Goal: Task Accomplishment & Management: Use online tool/utility

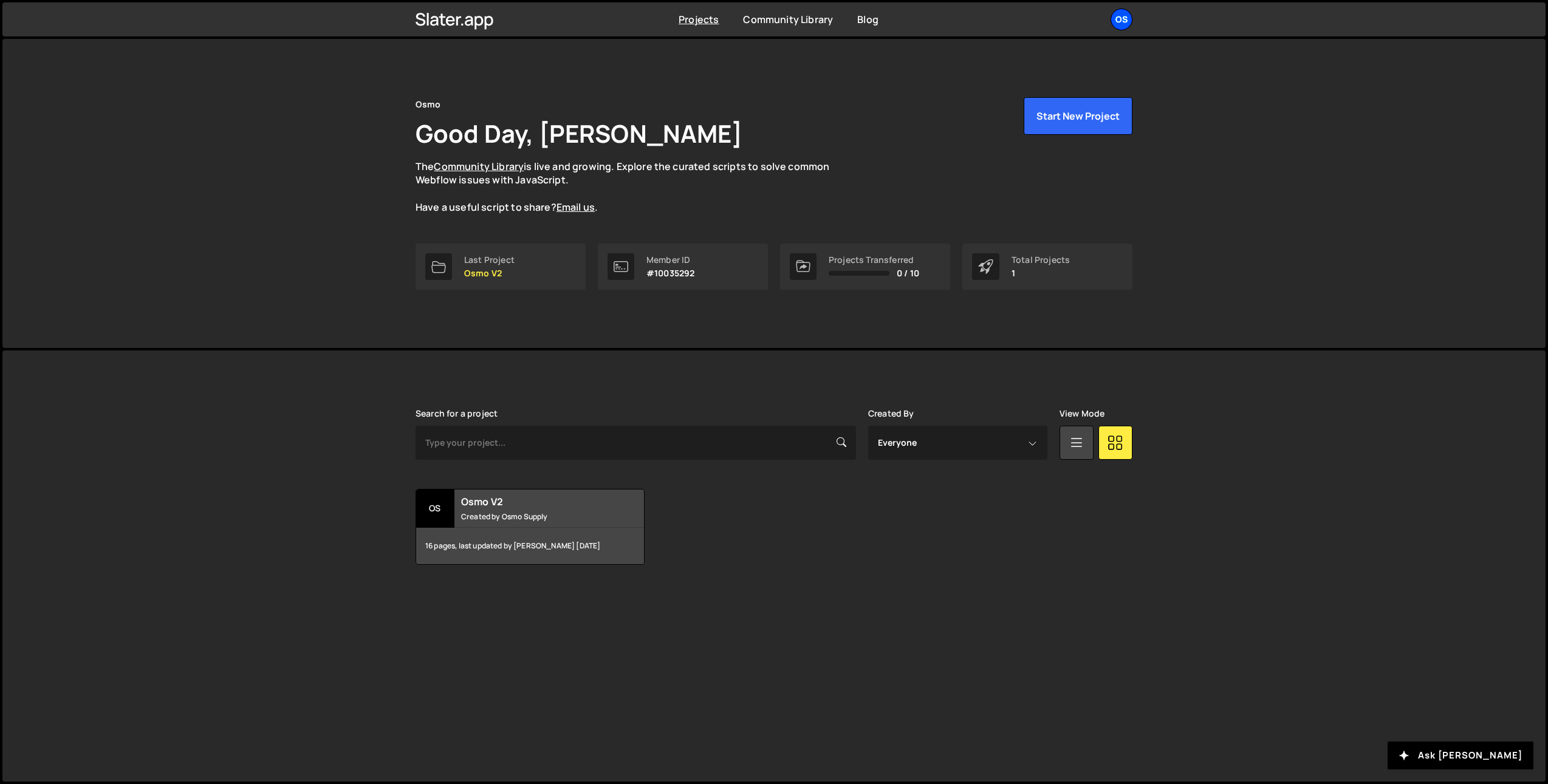
click at [1131, 19] on div "Projects [GEOGRAPHIC_DATA] Blog Os Your current team is [PERSON_NAME] Projects …" at bounding box center [773, 19] width 753 height 34
click at [1130, 19] on div "Os" at bounding box center [1121, 19] width 21 height 21
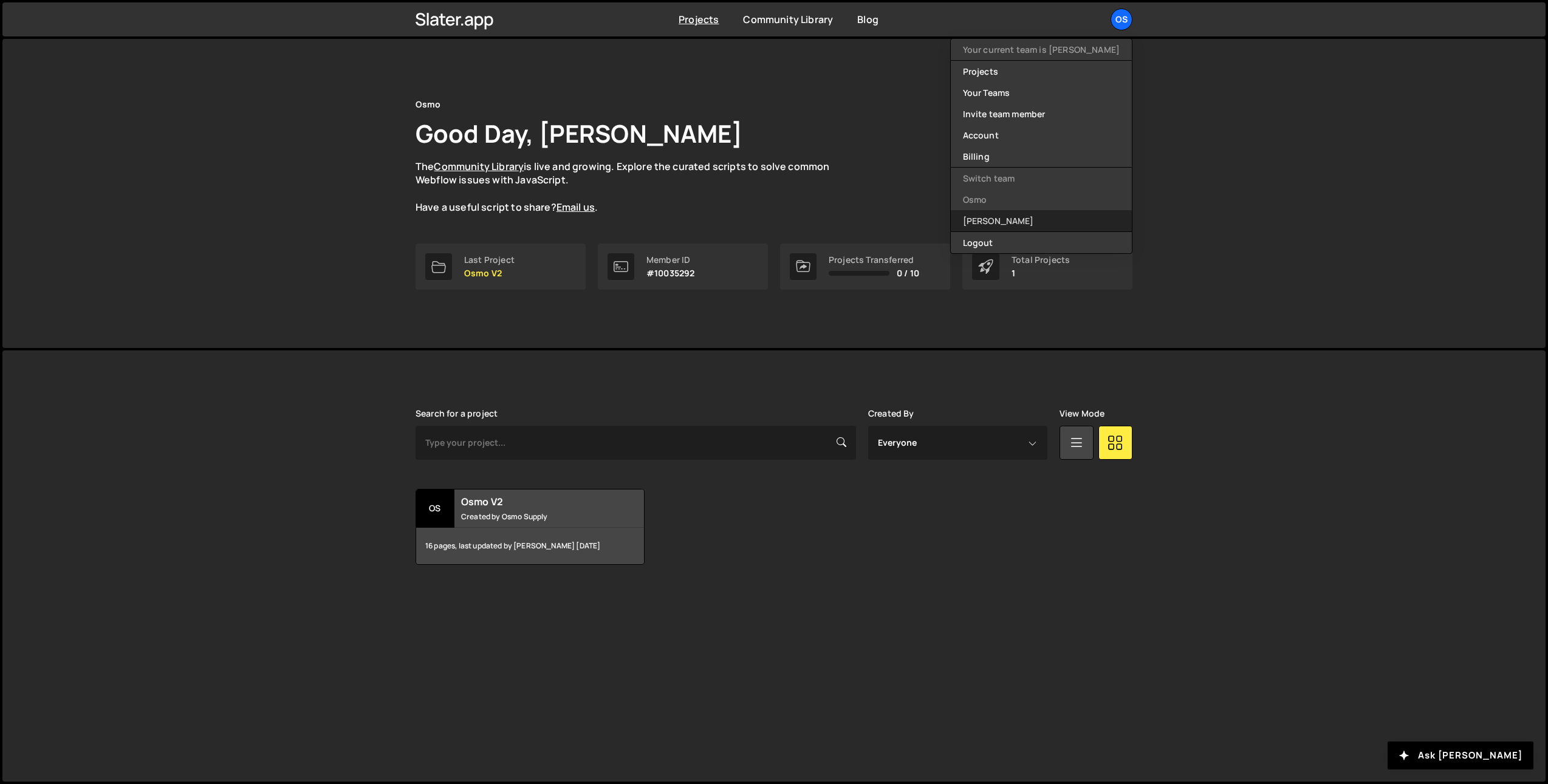
click at [1033, 223] on link "[PERSON_NAME]" at bounding box center [1041, 220] width 181 height 21
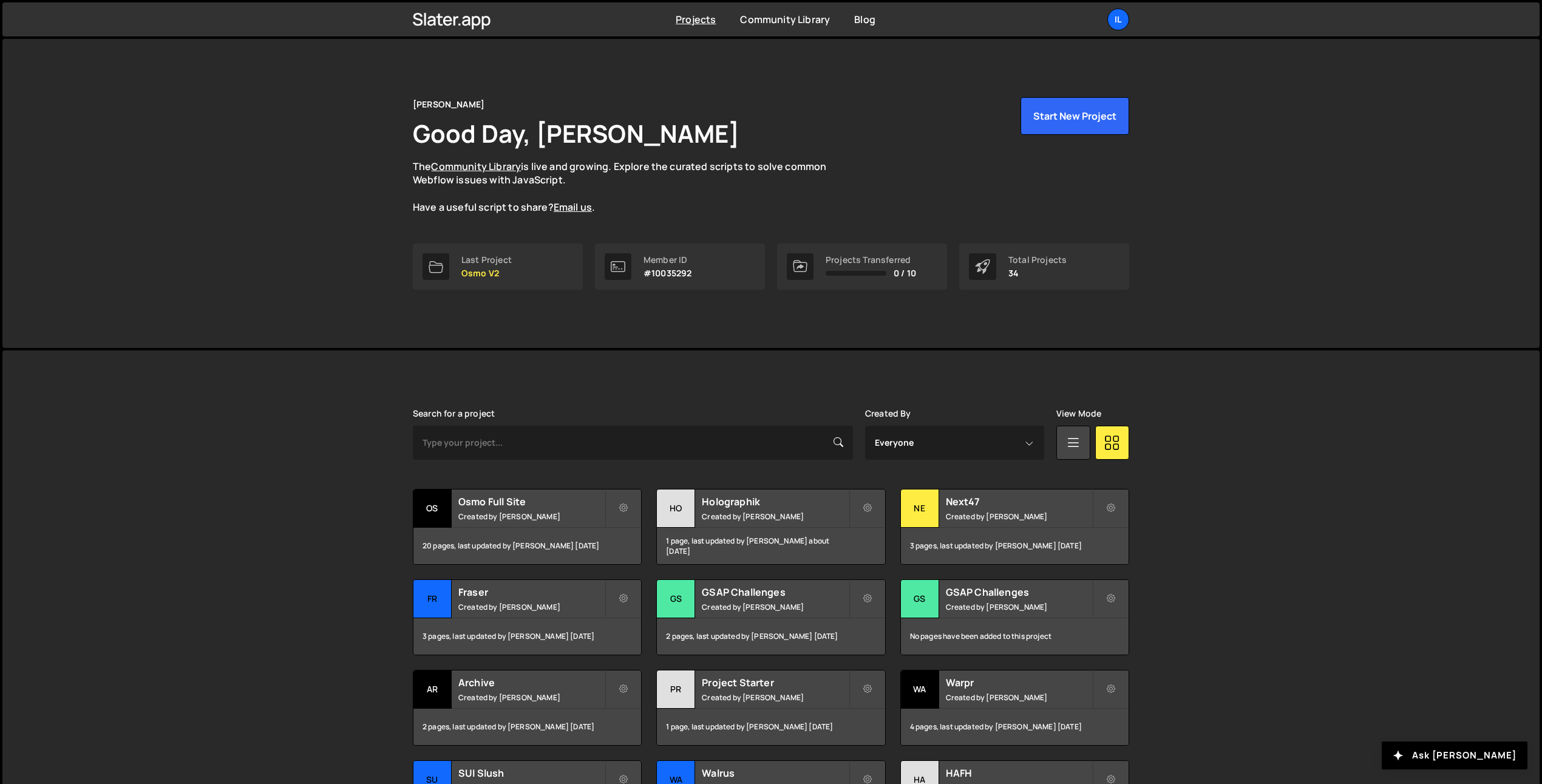
click at [330, 425] on div "Slater is designed for desktop use. Please use a larger screen to access the fu…" at bounding box center [771, 641] width 1537 height 580
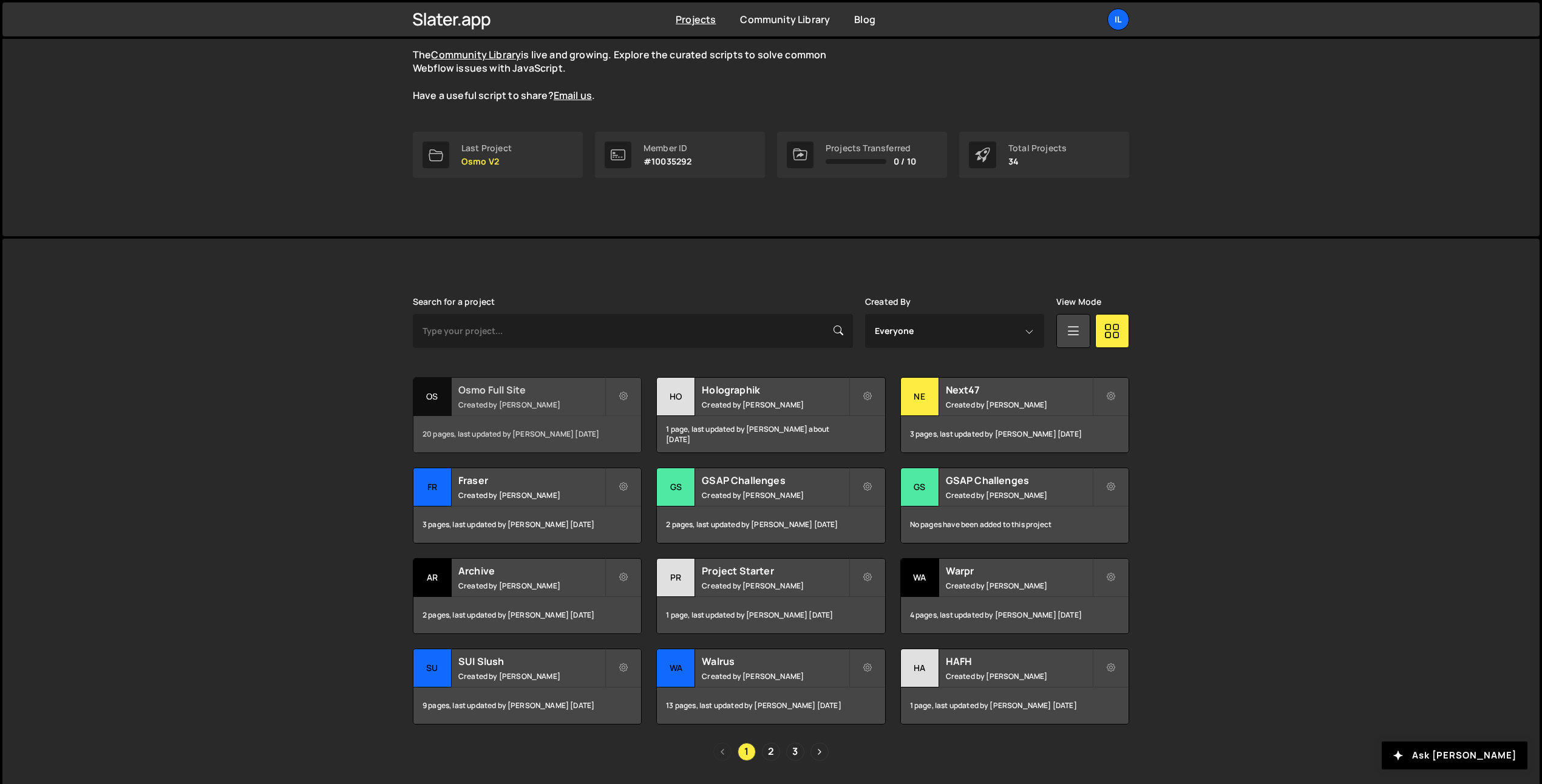
click at [476, 398] on div "Osmo Full Site Created by Ilja van Eck" at bounding box center [527, 396] width 227 height 37
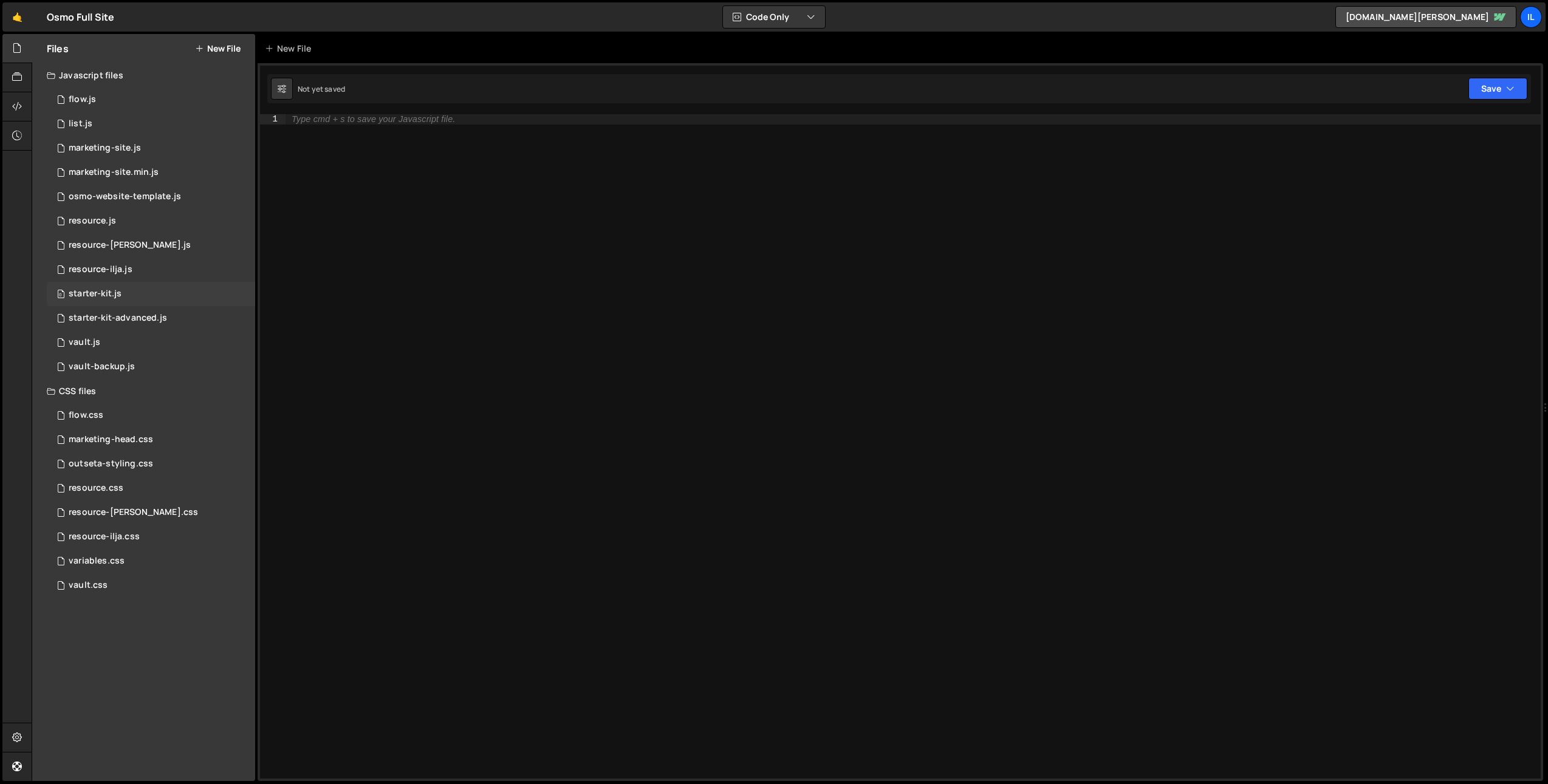
click at [127, 297] on div "0 starter-kit.js 0" at bounding box center [151, 293] width 208 height 25
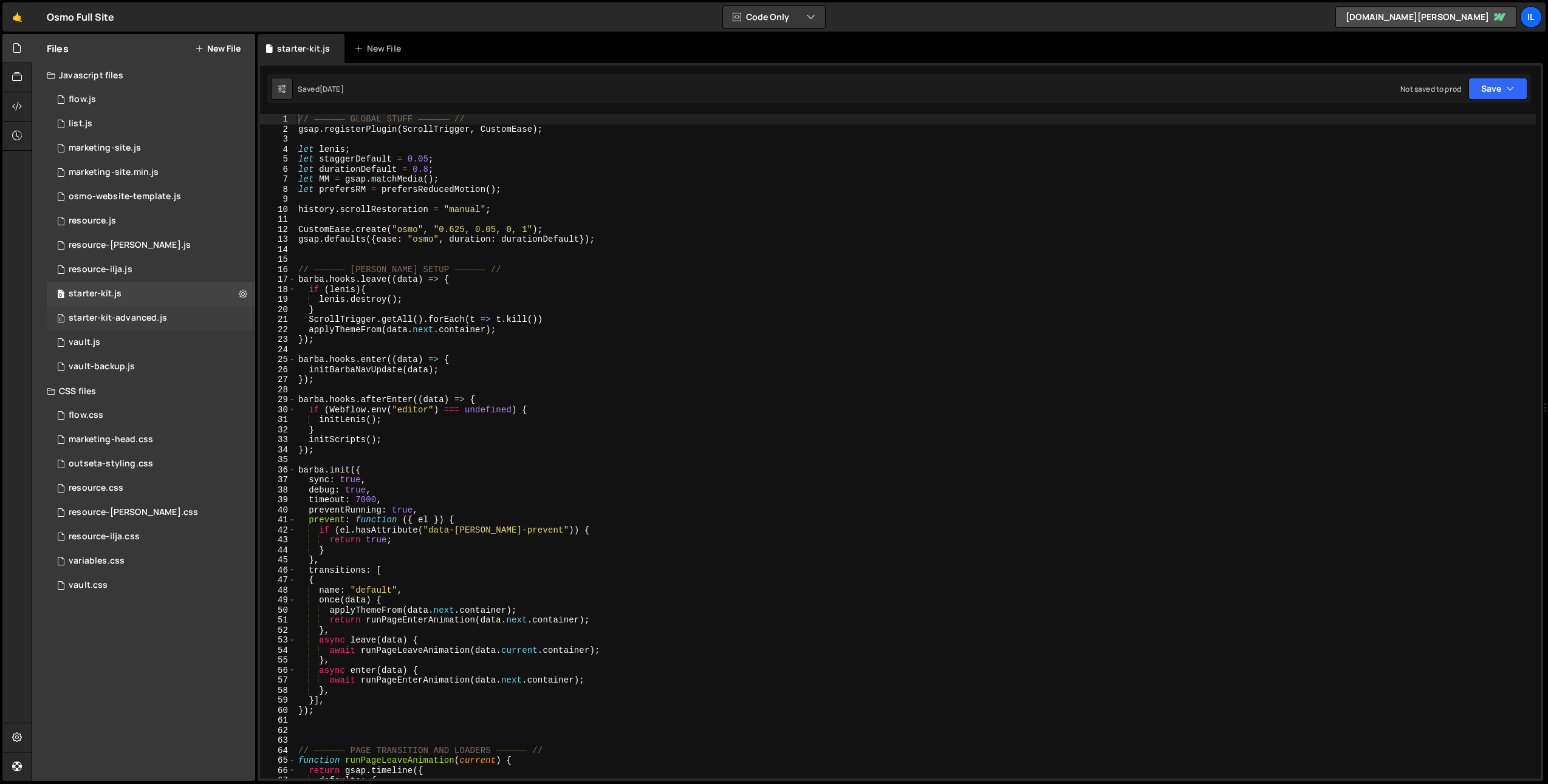
click at [122, 323] on div "starter-kit-advanced.js" at bounding box center [118, 318] width 99 height 11
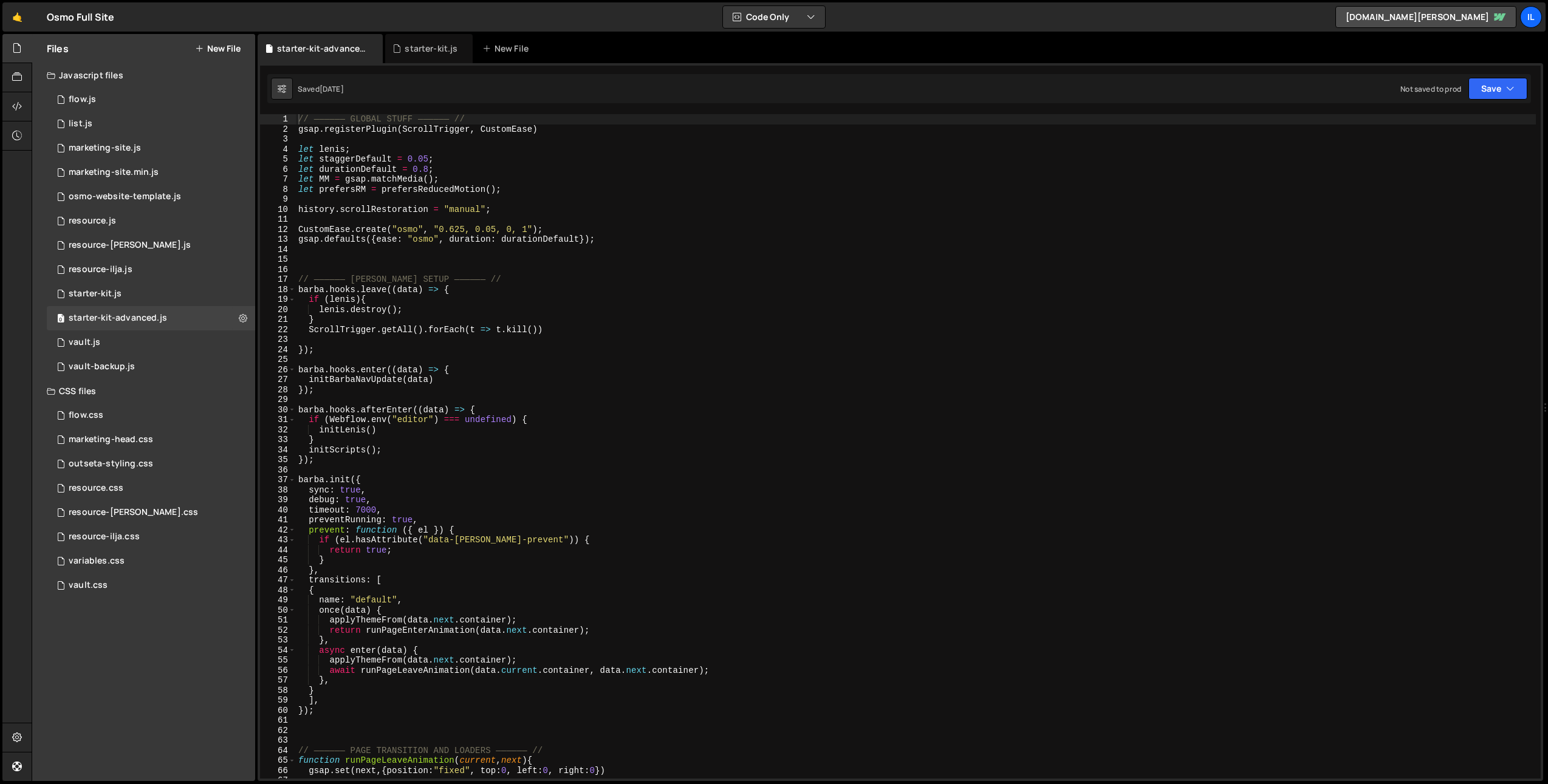
click at [295, 290] on div "18" at bounding box center [278, 289] width 36 height 10
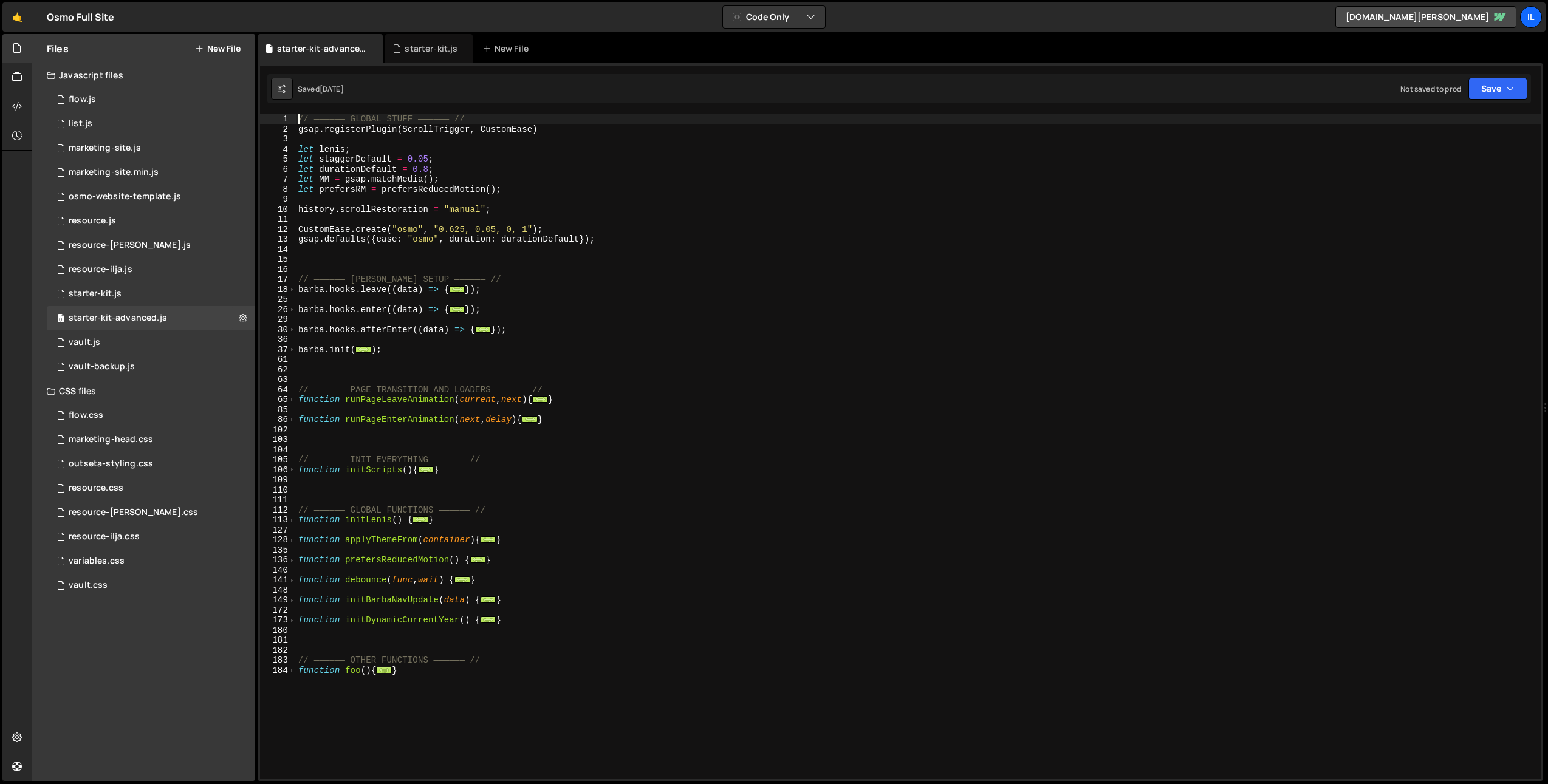
click at [343, 287] on div "// —————— GLOBAL STUFF —————— // gsap . registerPlugin ( ScrollTrigger , Custom…" at bounding box center [918, 456] width 1245 height 685
click at [543, 620] on div "// —————— GLOBAL STUFF —————— // gsap . registerPlugin ( ScrollTrigger , Custom…" at bounding box center [918, 456] width 1245 height 685
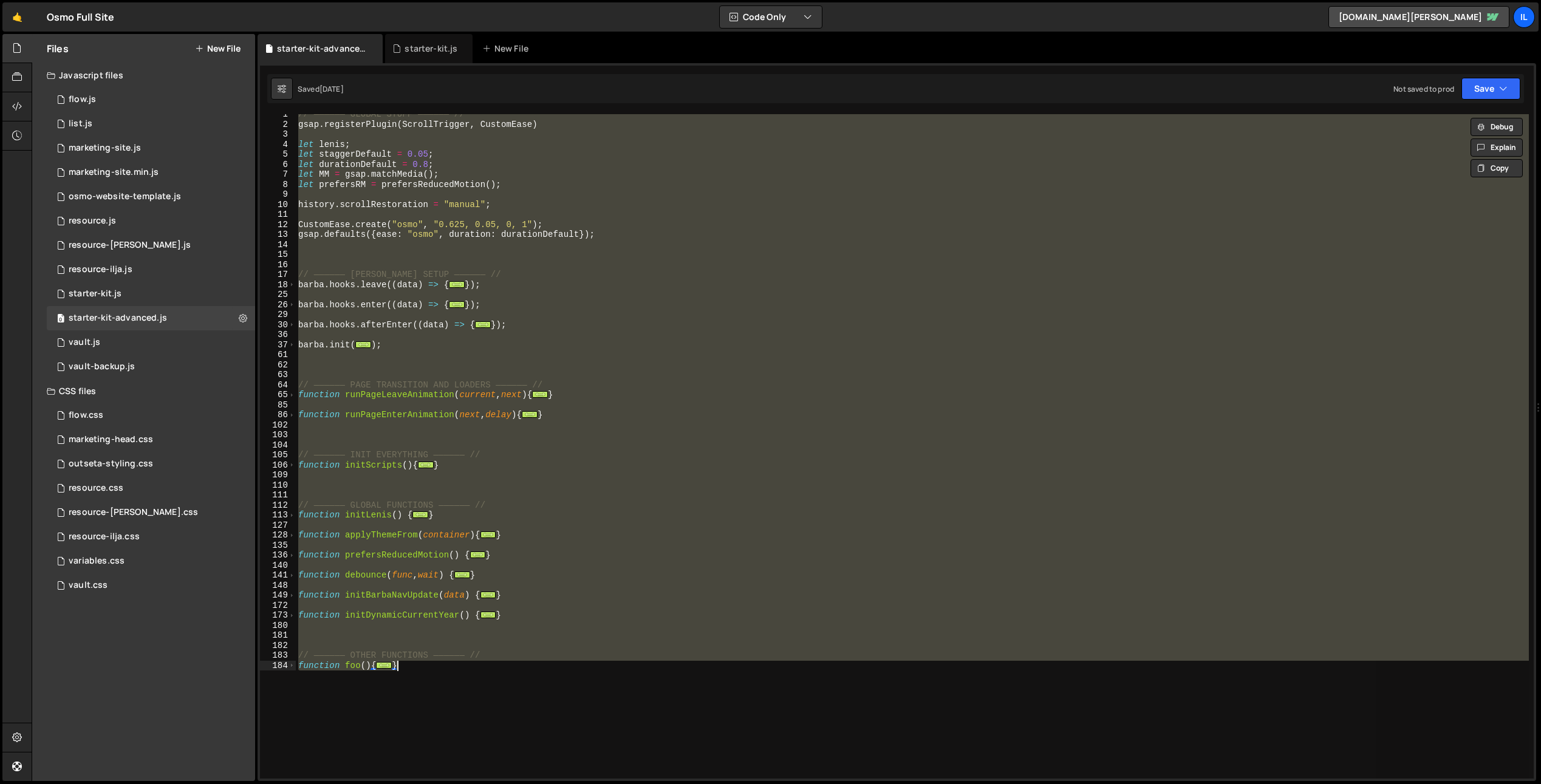
drag, startPoint x: 463, startPoint y: 391, endPoint x: 464, endPoint y: 417, distance: 26.0
click at [463, 391] on div "// —————— GLOBAL STUFF —————— // gsap . registerPlugin ( ScrollTrigger , Custom…" at bounding box center [913, 446] width 1233 height 664
type textarea "function runPageLeaveAnimation(current, next){"
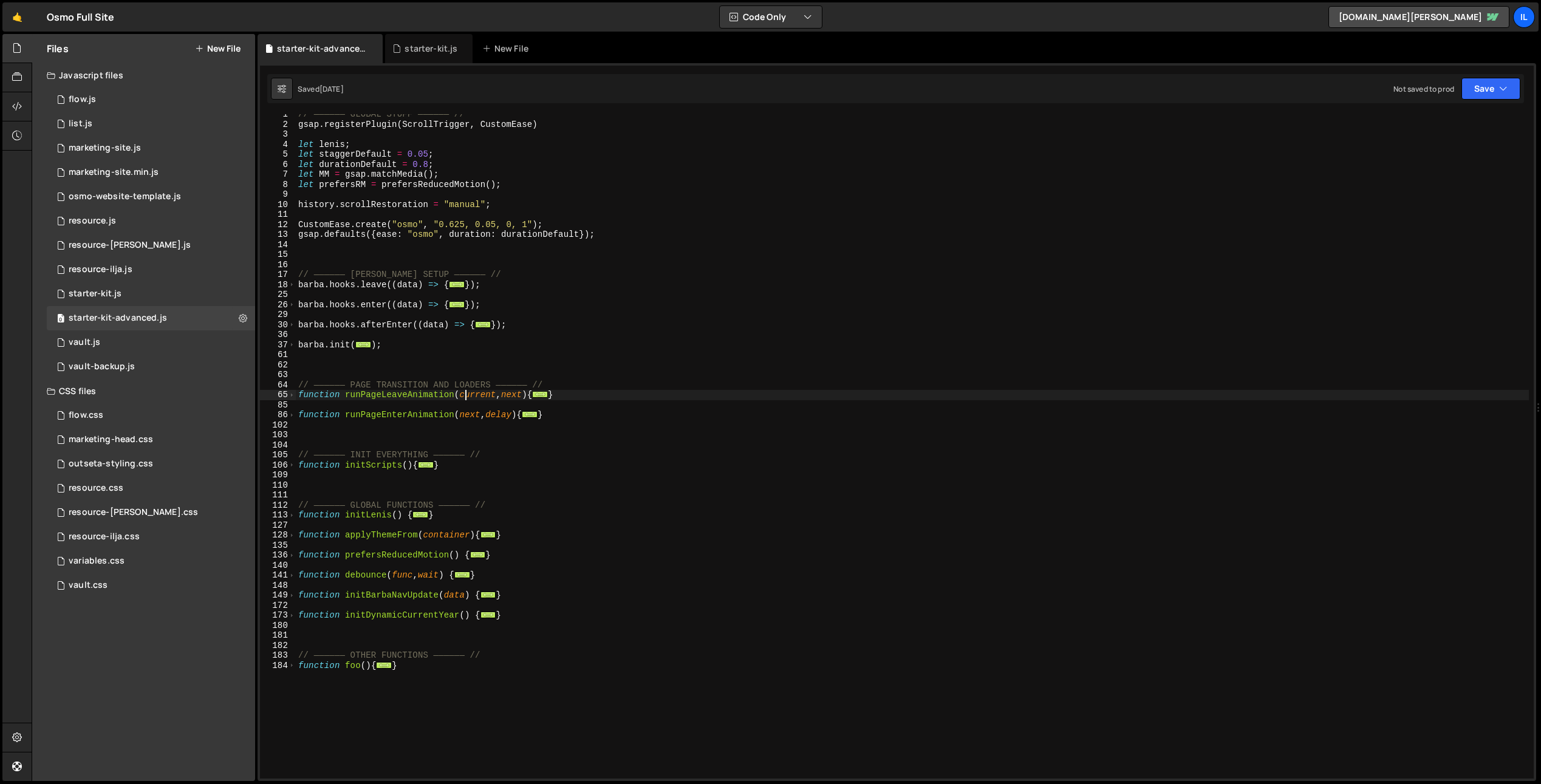
scroll to position [9, 0]
